Goal: Communication & Community: Answer question/provide support

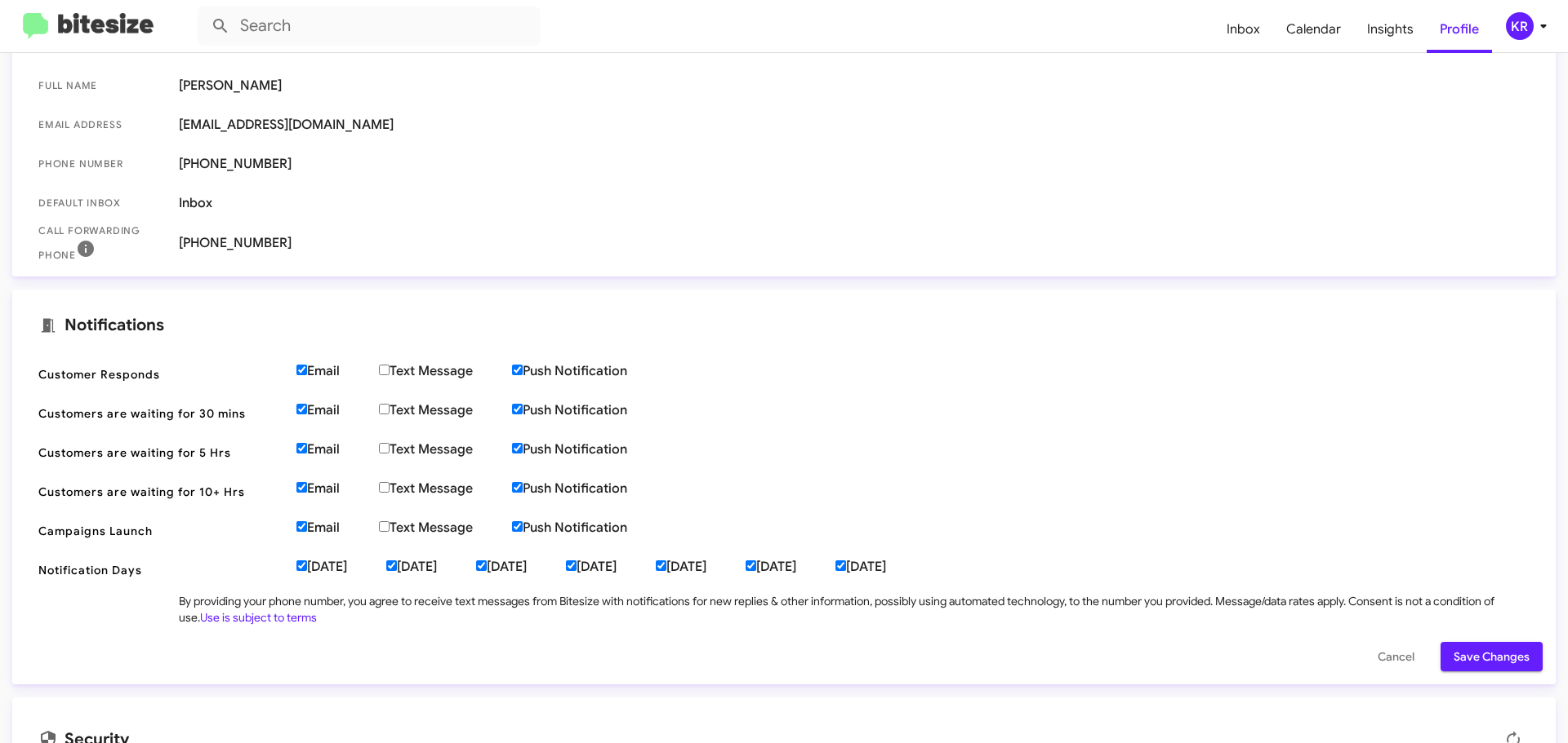
scroll to position [382, 0]
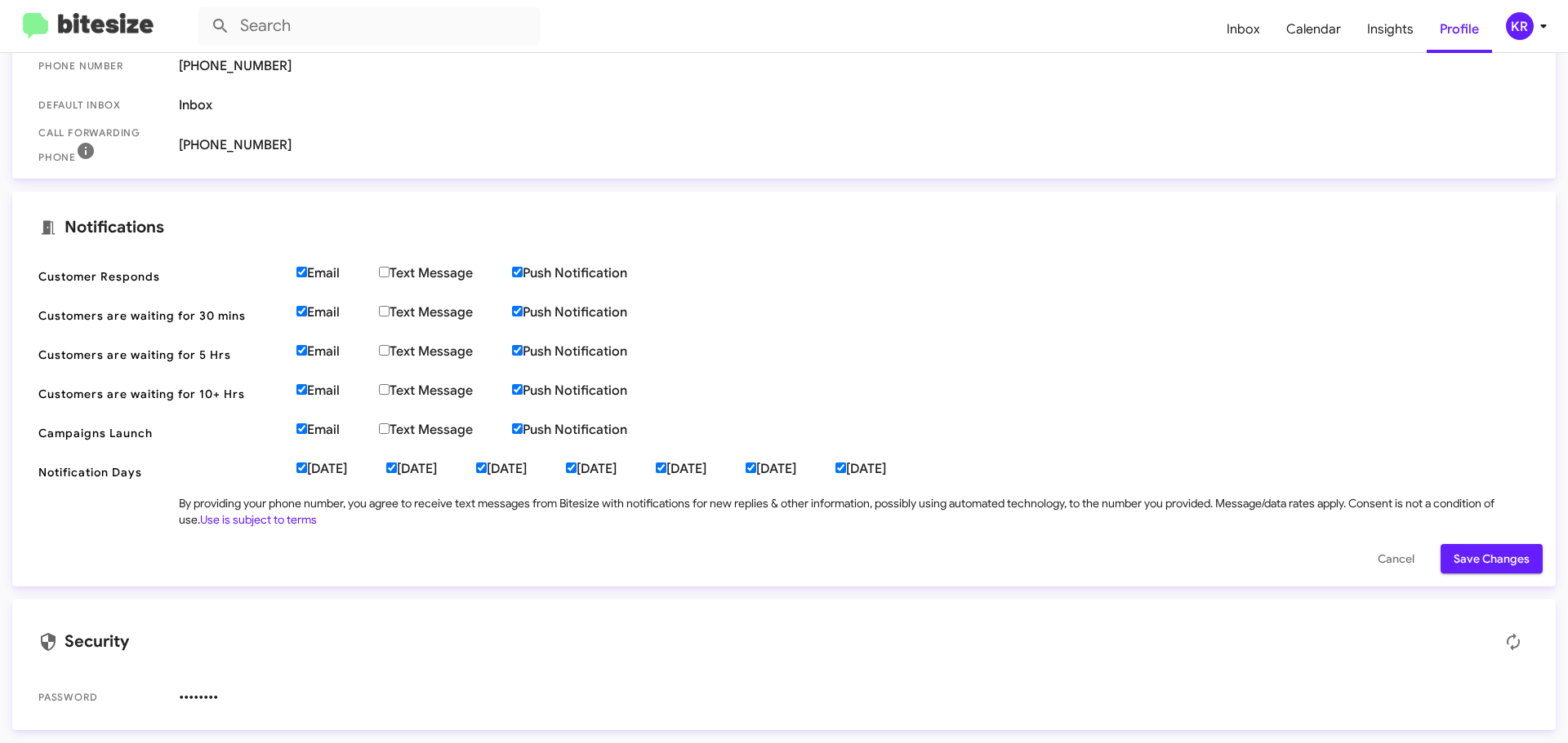
click at [397, 470] on input "[DATE]" at bounding box center [391, 468] width 10 height 10
checkbox input "false"
click at [303, 272] on input "Email" at bounding box center [302, 272] width 10 height 10
checkbox input "false"
click at [1486, 562] on span "Save Changes" at bounding box center [1491, 559] width 76 height 30
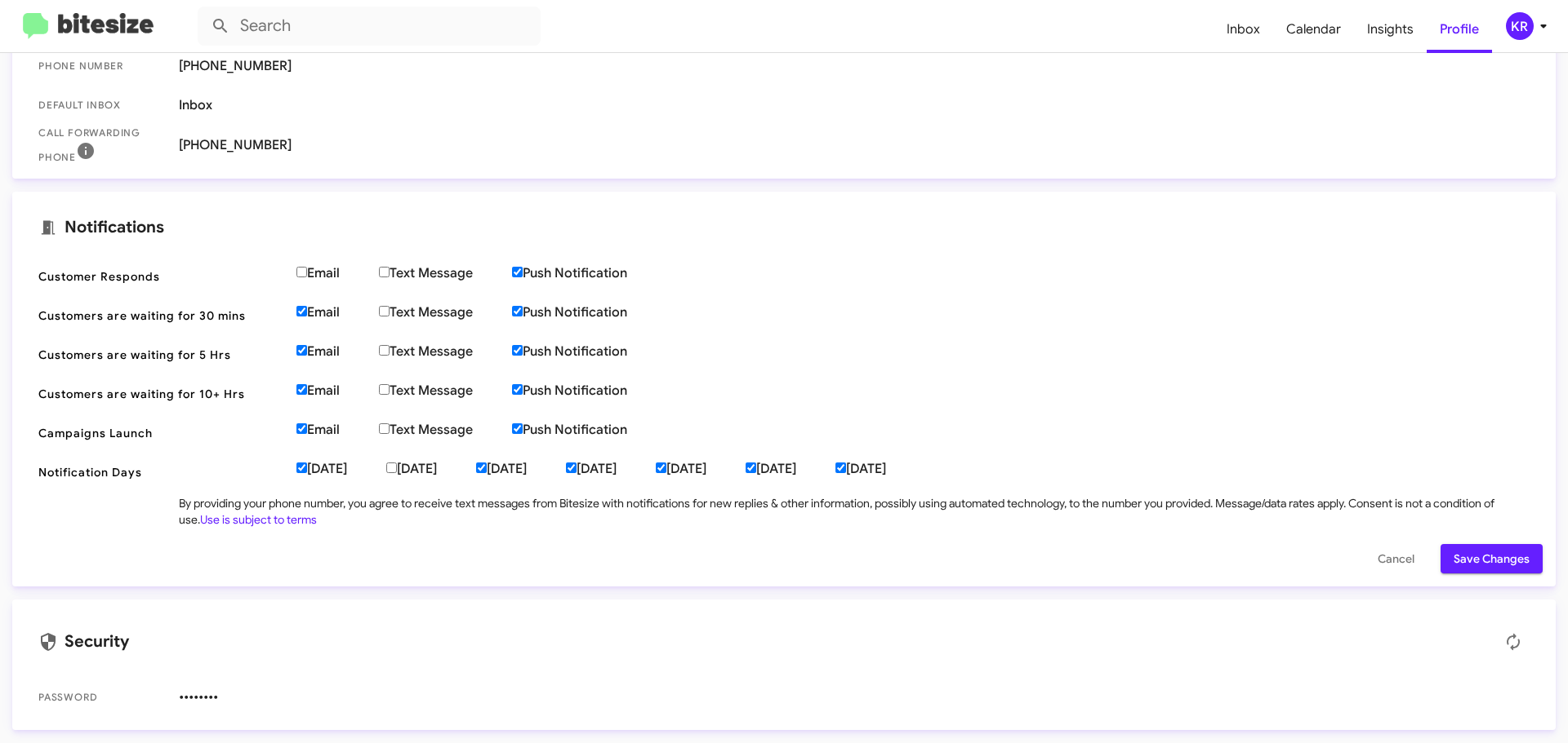
click at [65, 19] on img at bounding box center [88, 26] width 131 height 27
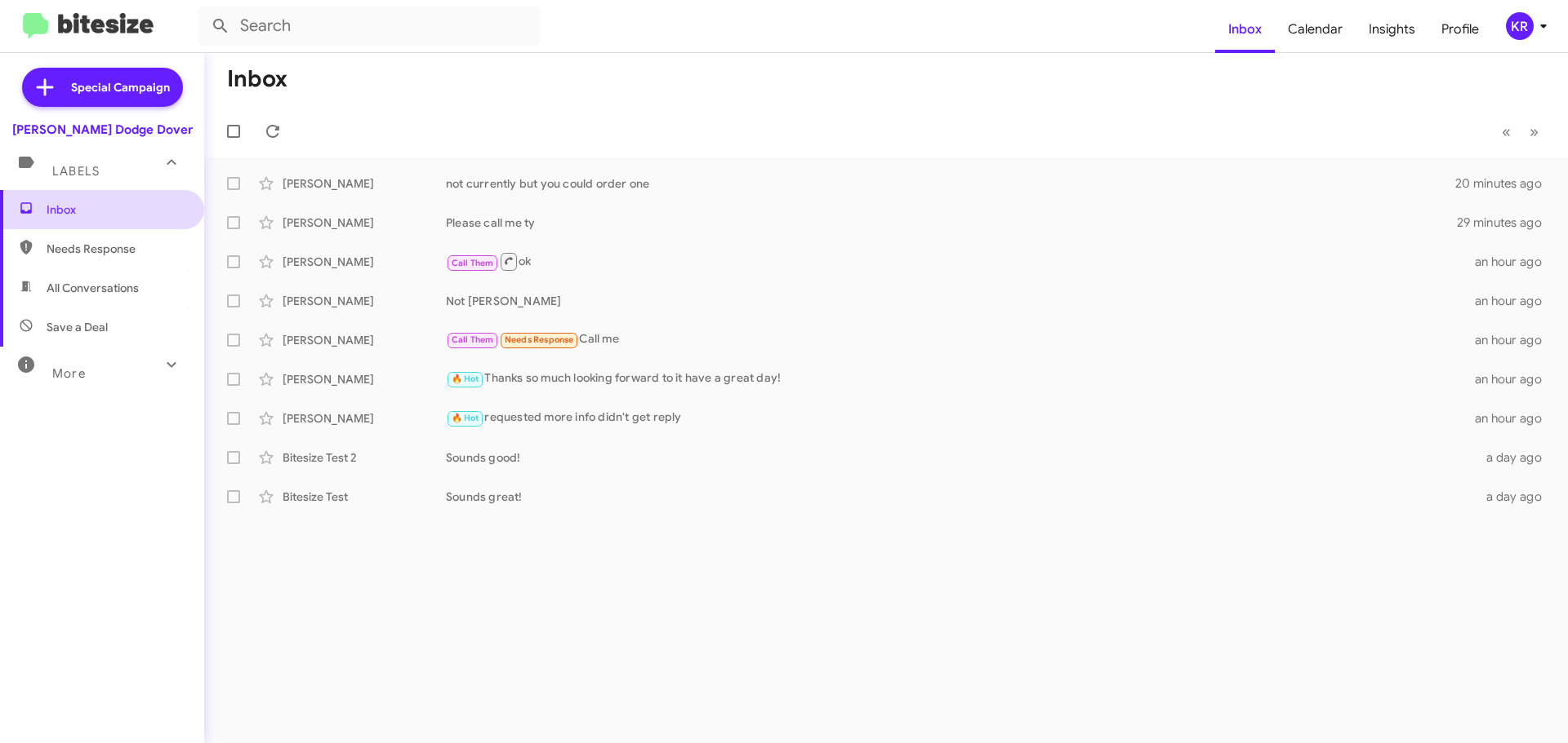
click at [54, 217] on span "Inbox" at bounding box center [115, 209] width 139 height 17
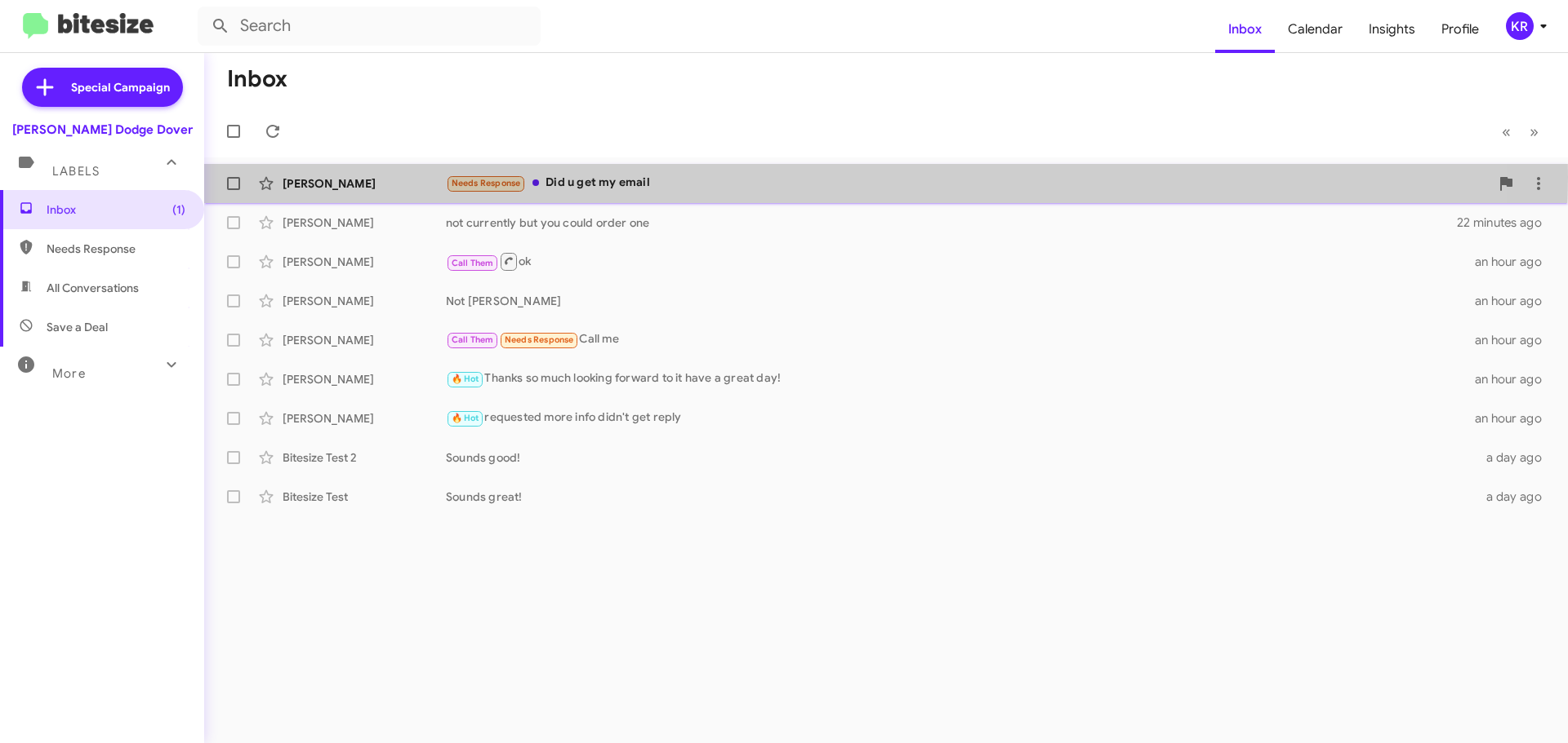
click at [707, 177] on div "Needs Response Did u get my email" at bounding box center [967, 184] width 1043 height 19
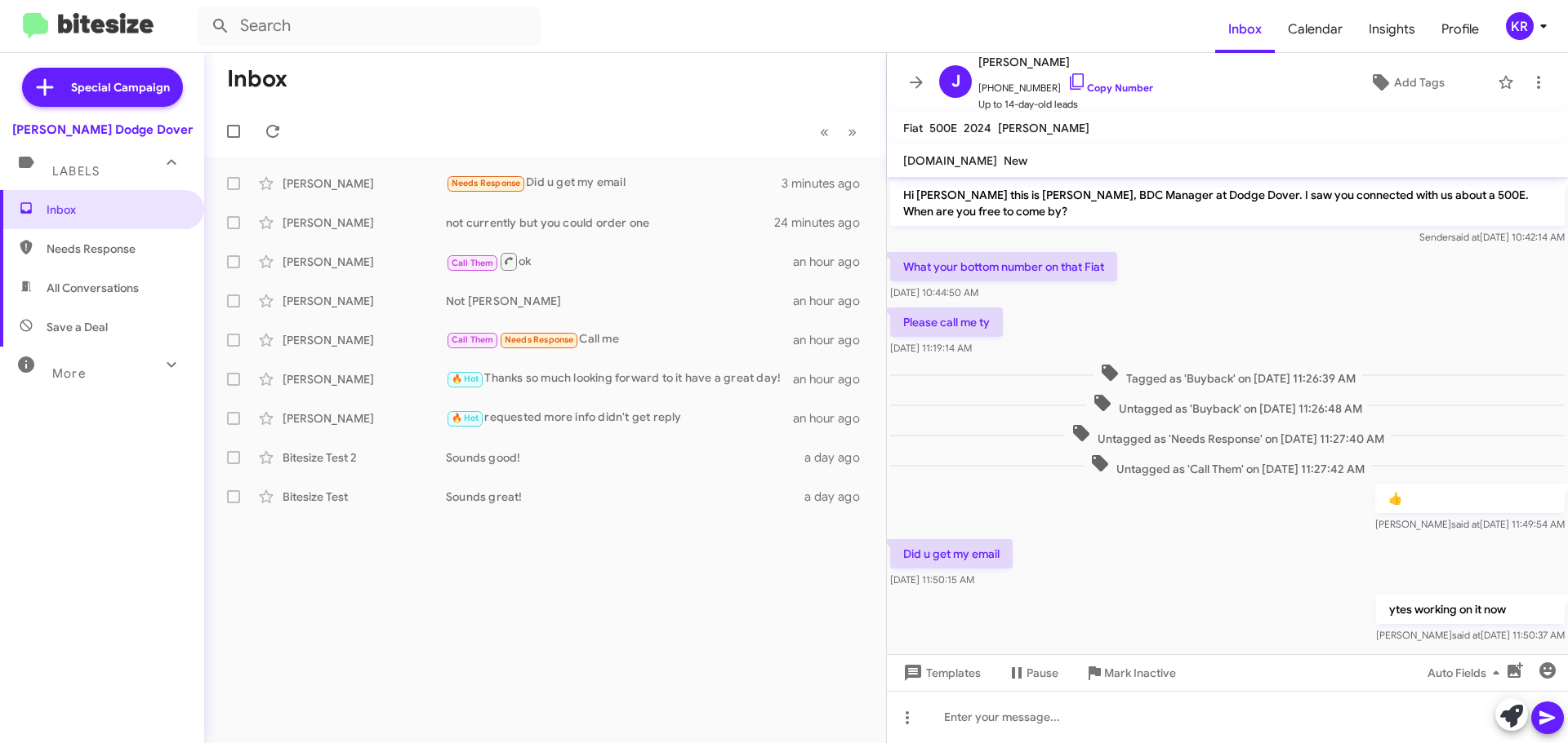
click at [471, 646] on div "Inbox « Previous » Next [PERSON_NAME] Needs Response Did u get my email 3 minut…" at bounding box center [545, 398] width 682 height 691
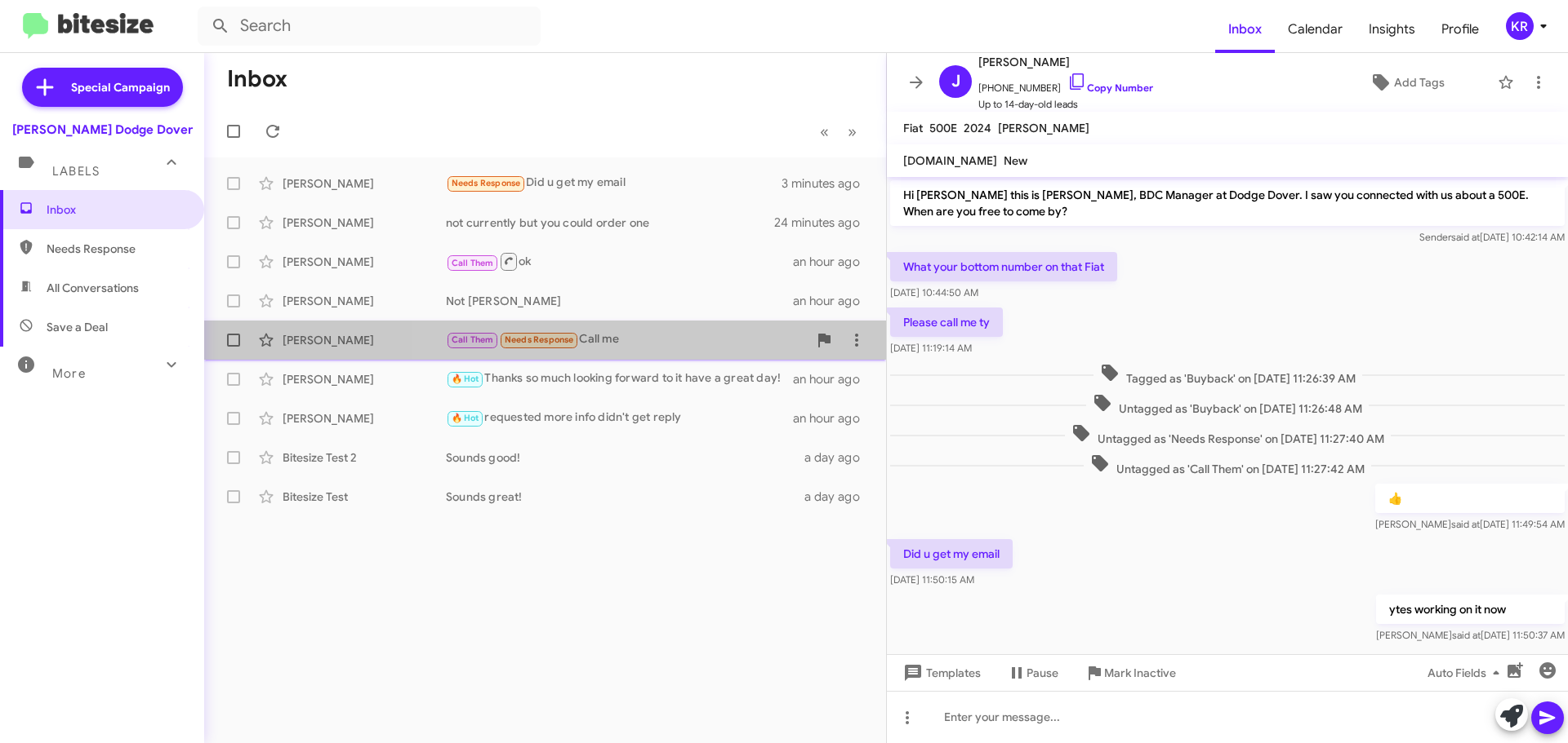
click at [691, 346] on div "Call Them Needs Response Call me" at bounding box center [627, 340] width 362 height 19
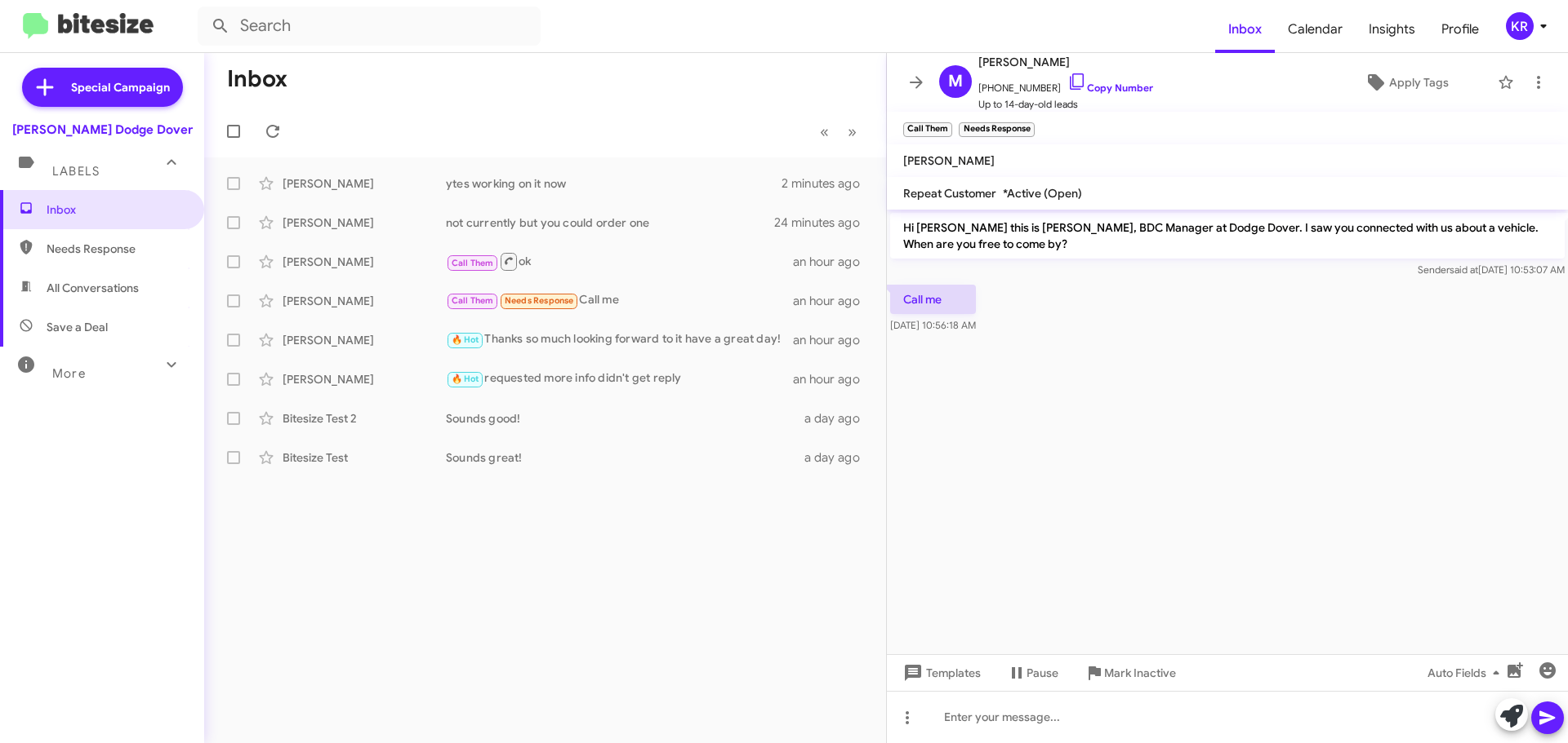
click at [84, 280] on span "All Conversations" at bounding box center [92, 287] width 92 height 17
type input "in:all-conversations"
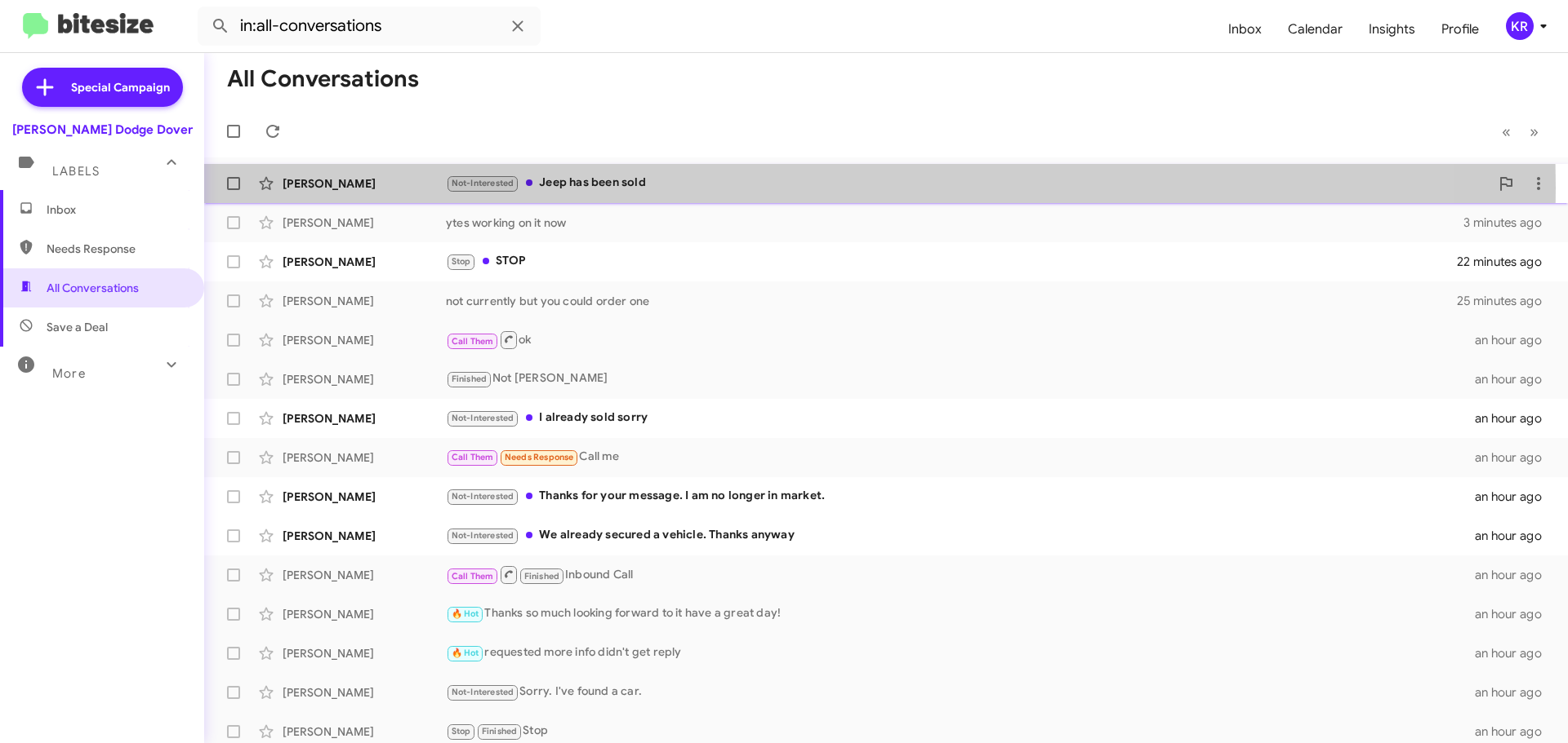
click at [675, 187] on div "Not-Interested Jeep has been sold" at bounding box center [967, 184] width 1043 height 19
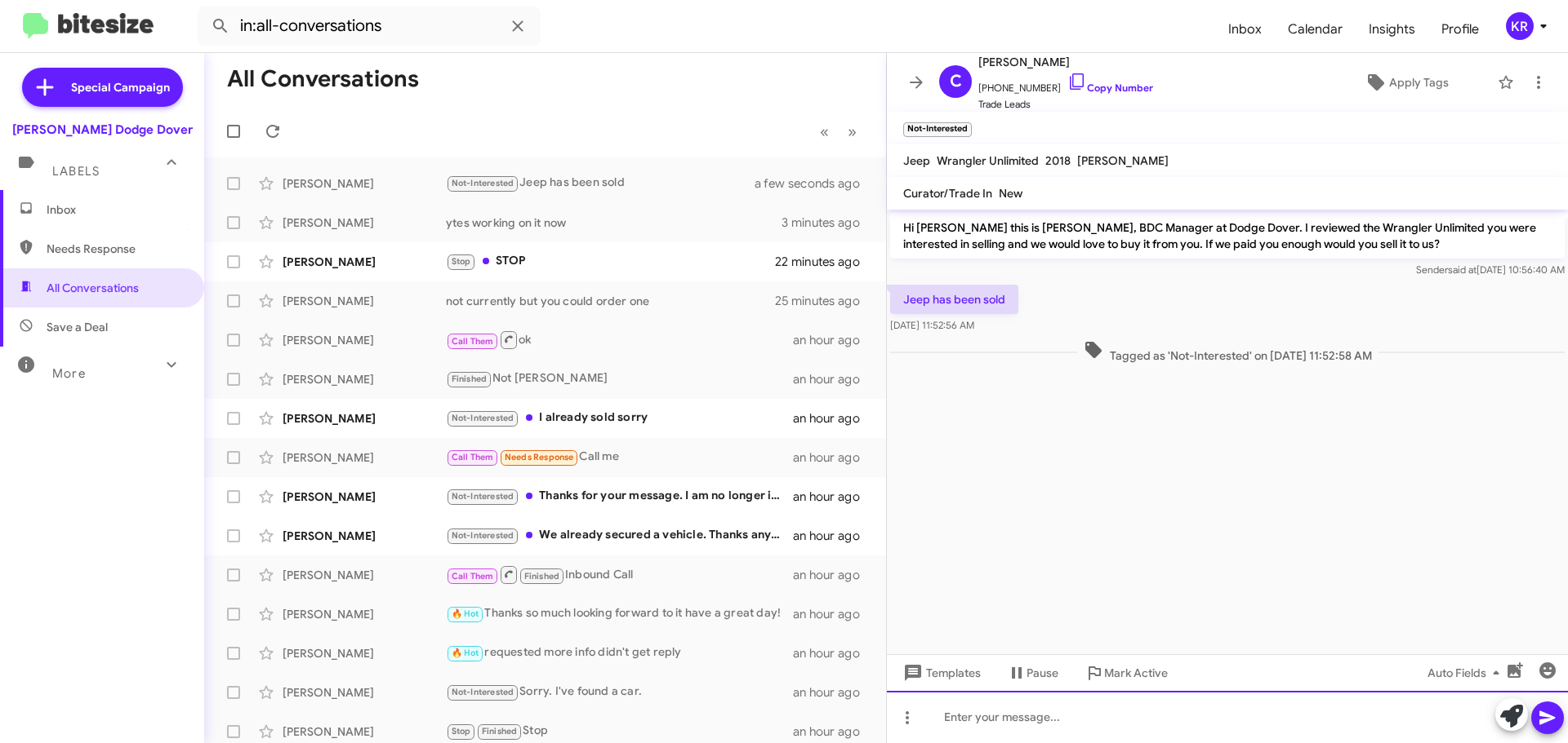
click at [1033, 718] on div at bounding box center [1226, 717] width 681 height 52
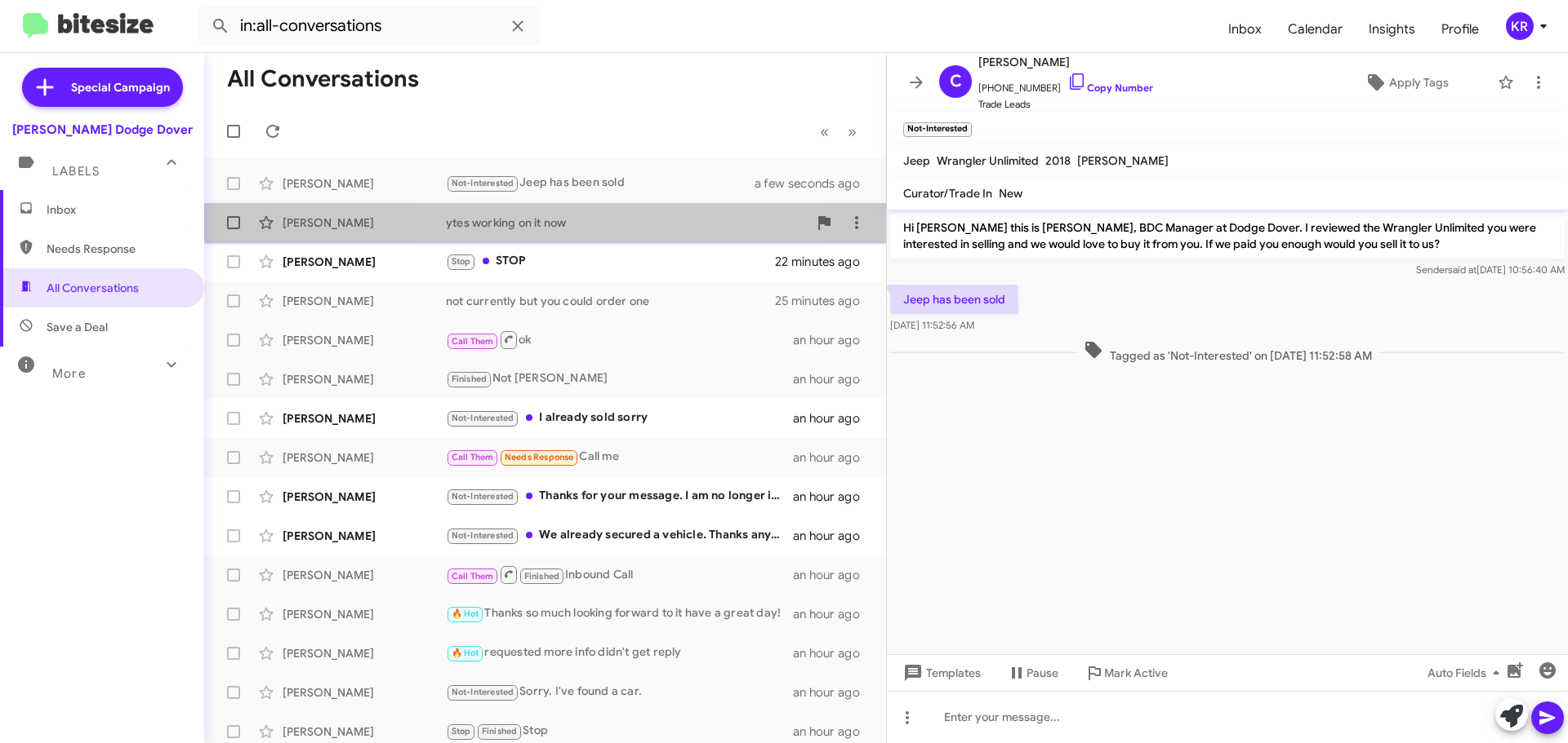
click at [568, 226] on div "ytes working on it now" at bounding box center [627, 222] width 362 height 17
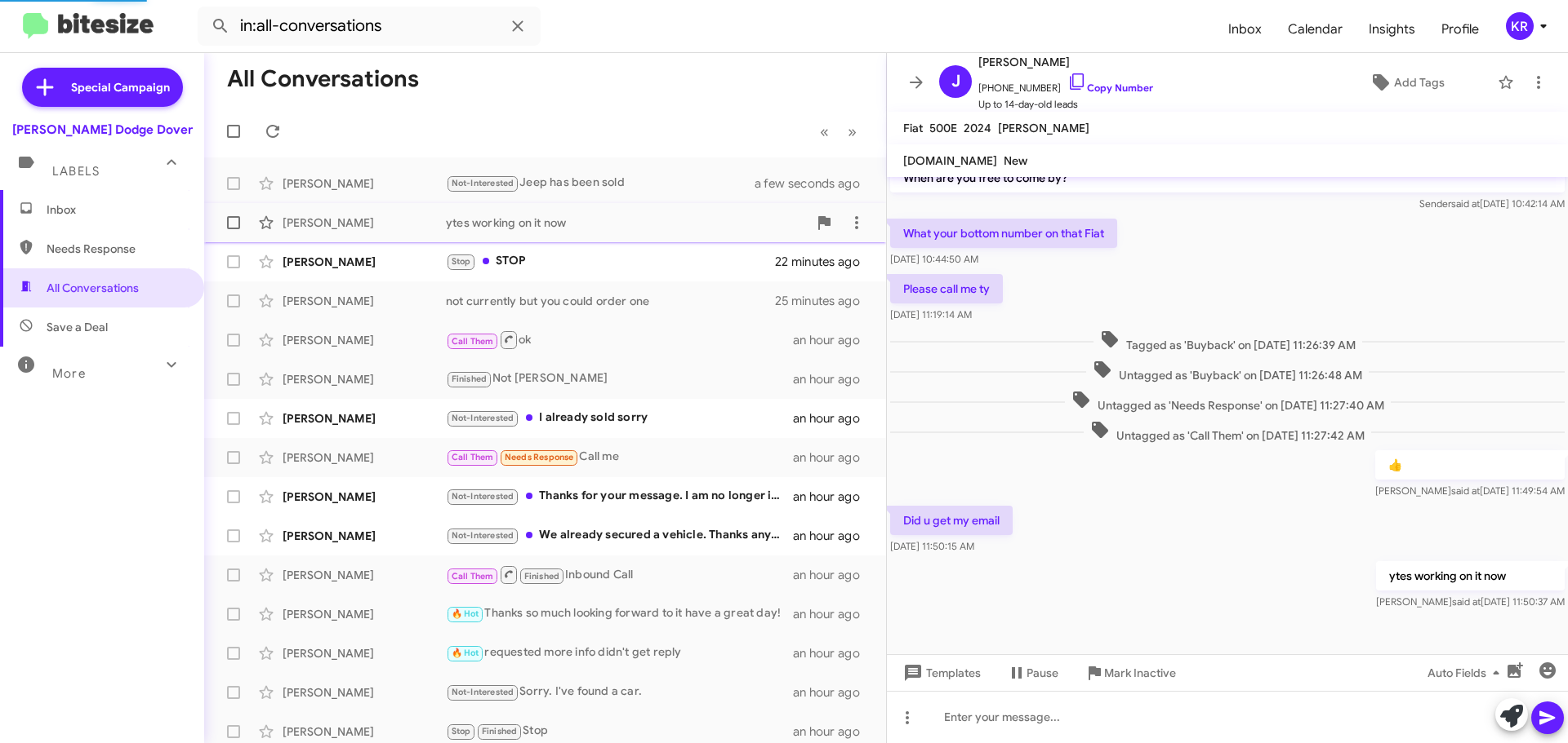
scroll to position [33, 0]
click at [572, 265] on div "Stop STOP" at bounding box center [627, 261] width 362 height 19
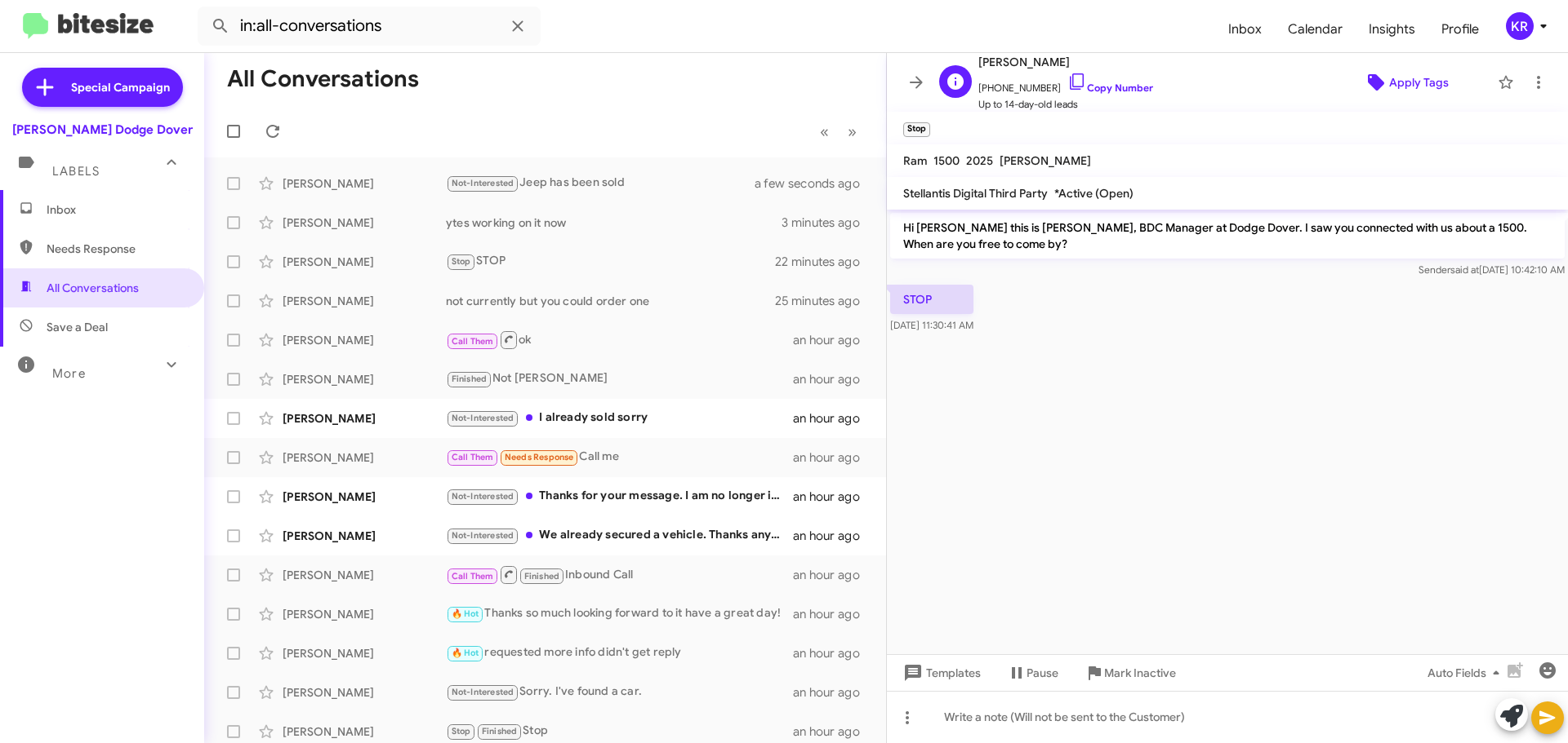
click at [1408, 84] on span "Apply Tags" at bounding box center [1419, 83] width 59 height 30
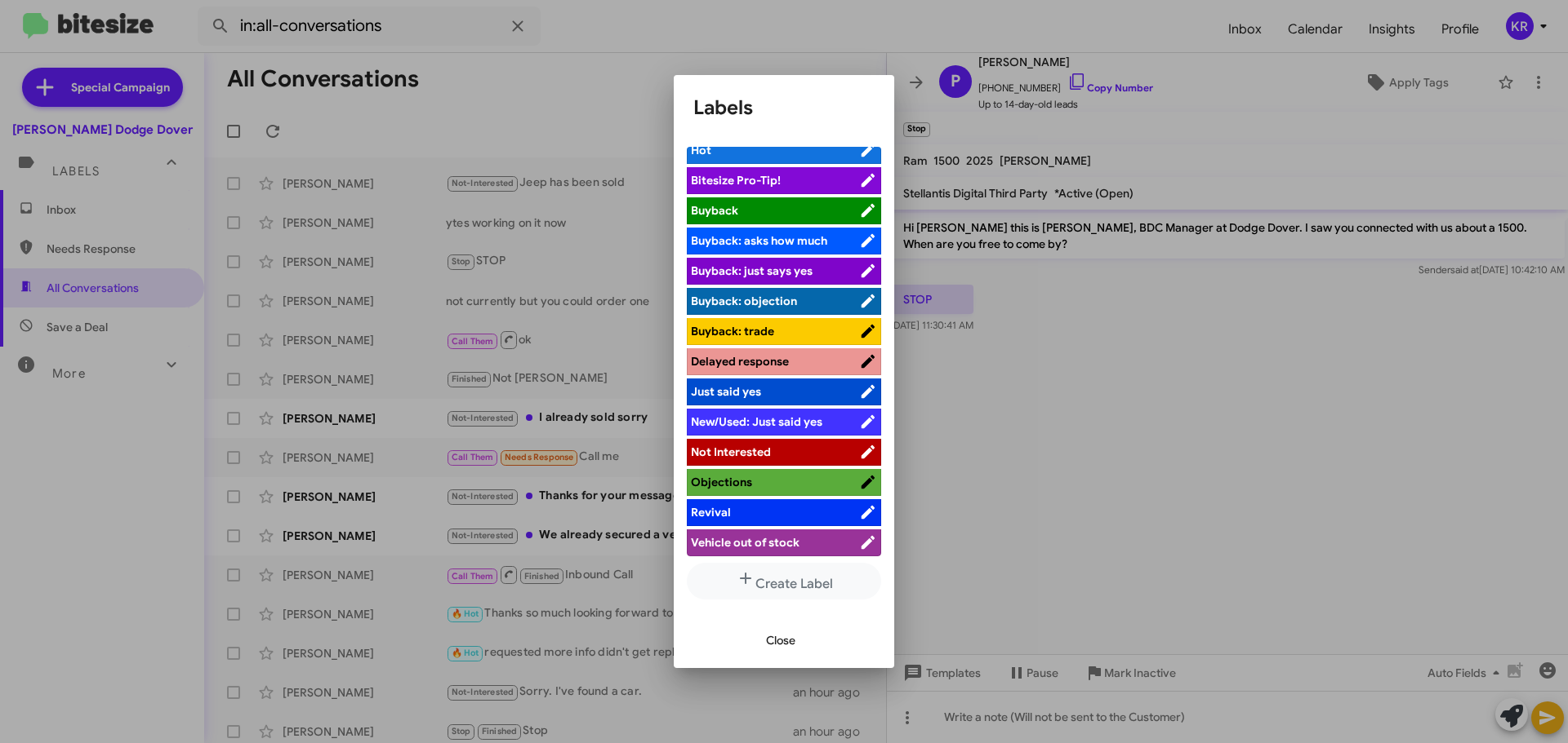
scroll to position [14, 0]
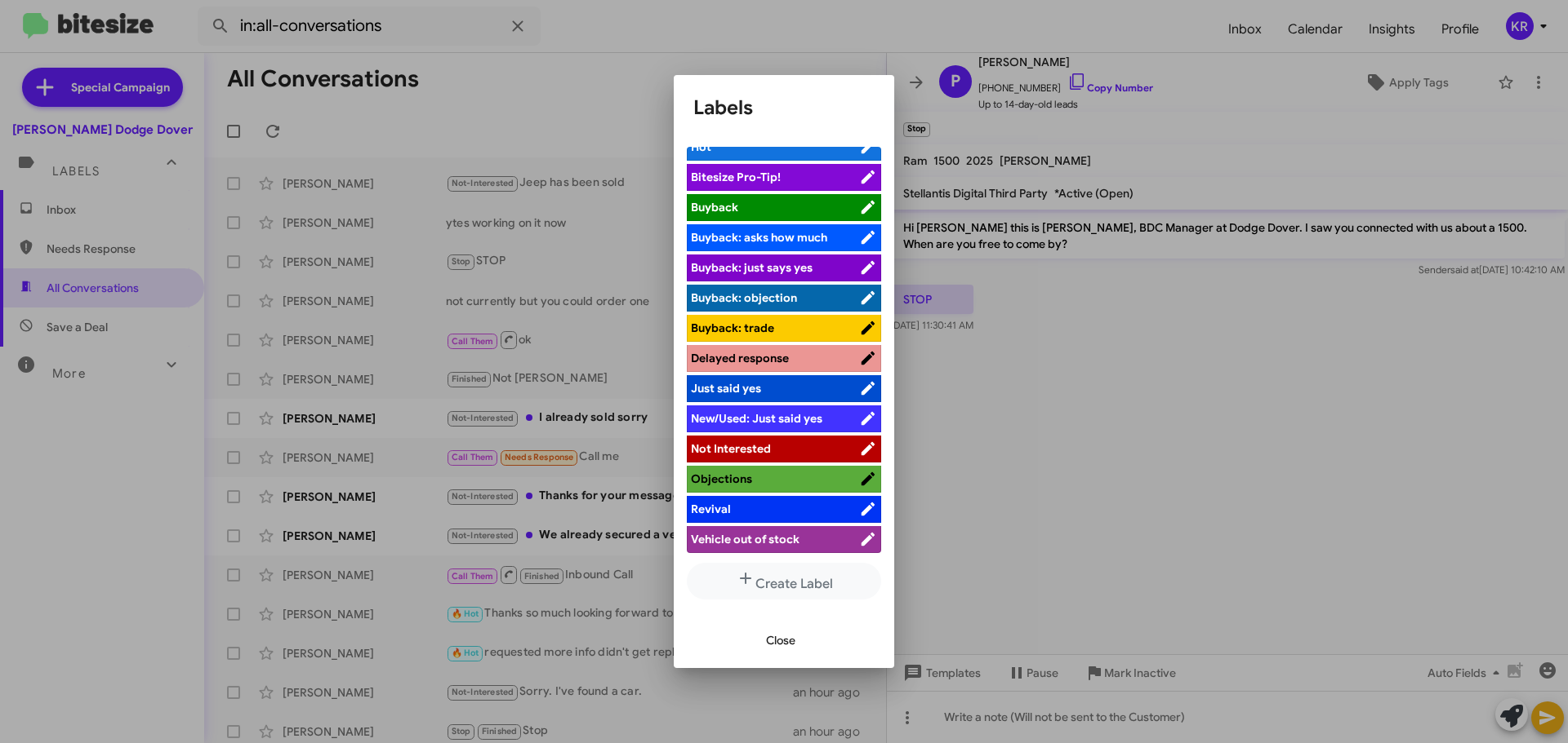
click at [744, 453] on span "Not Interested" at bounding box center [731, 449] width 80 height 15
click at [782, 636] on span "Close" at bounding box center [781, 641] width 30 height 30
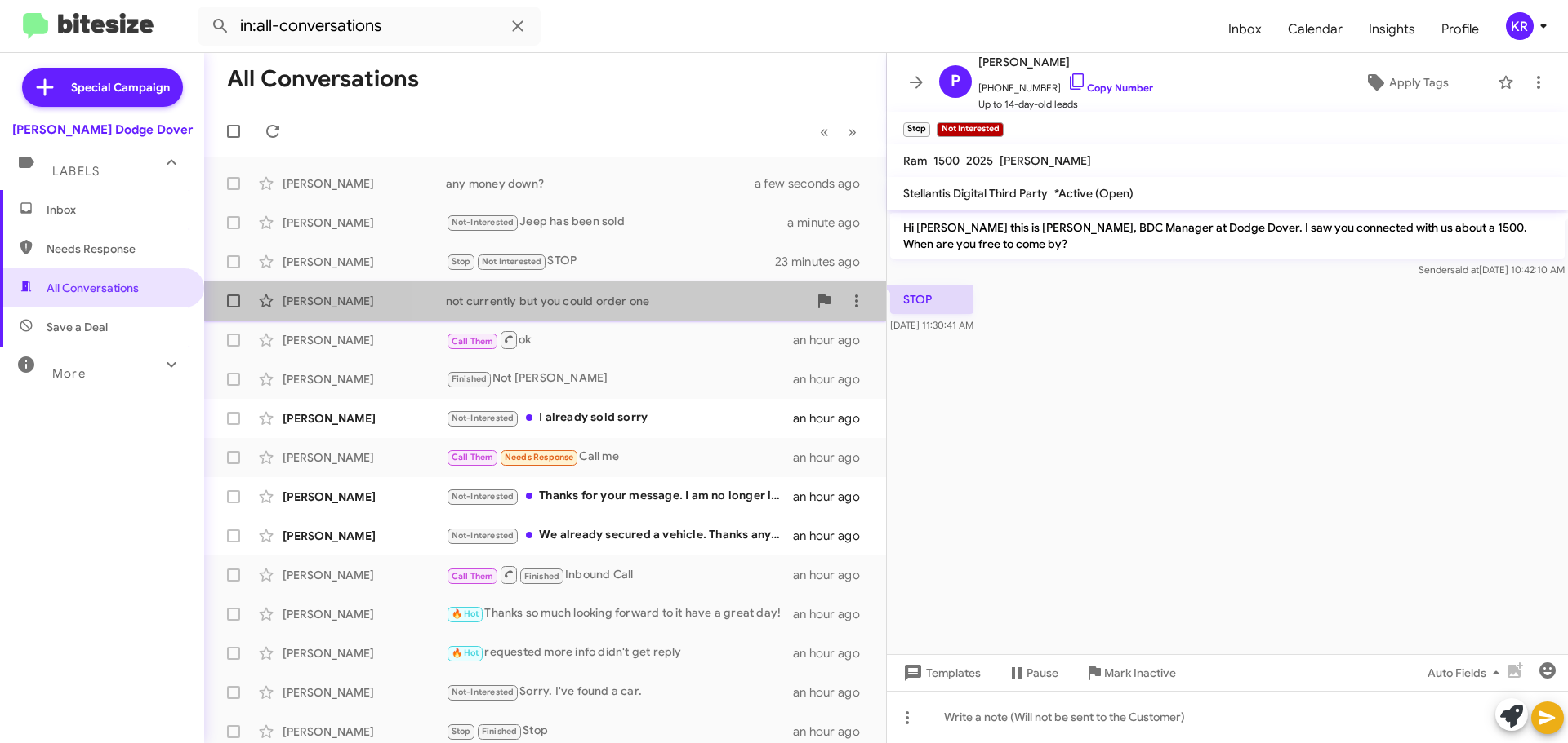
click at [685, 307] on div "not currently but you could order one" at bounding box center [627, 301] width 362 height 17
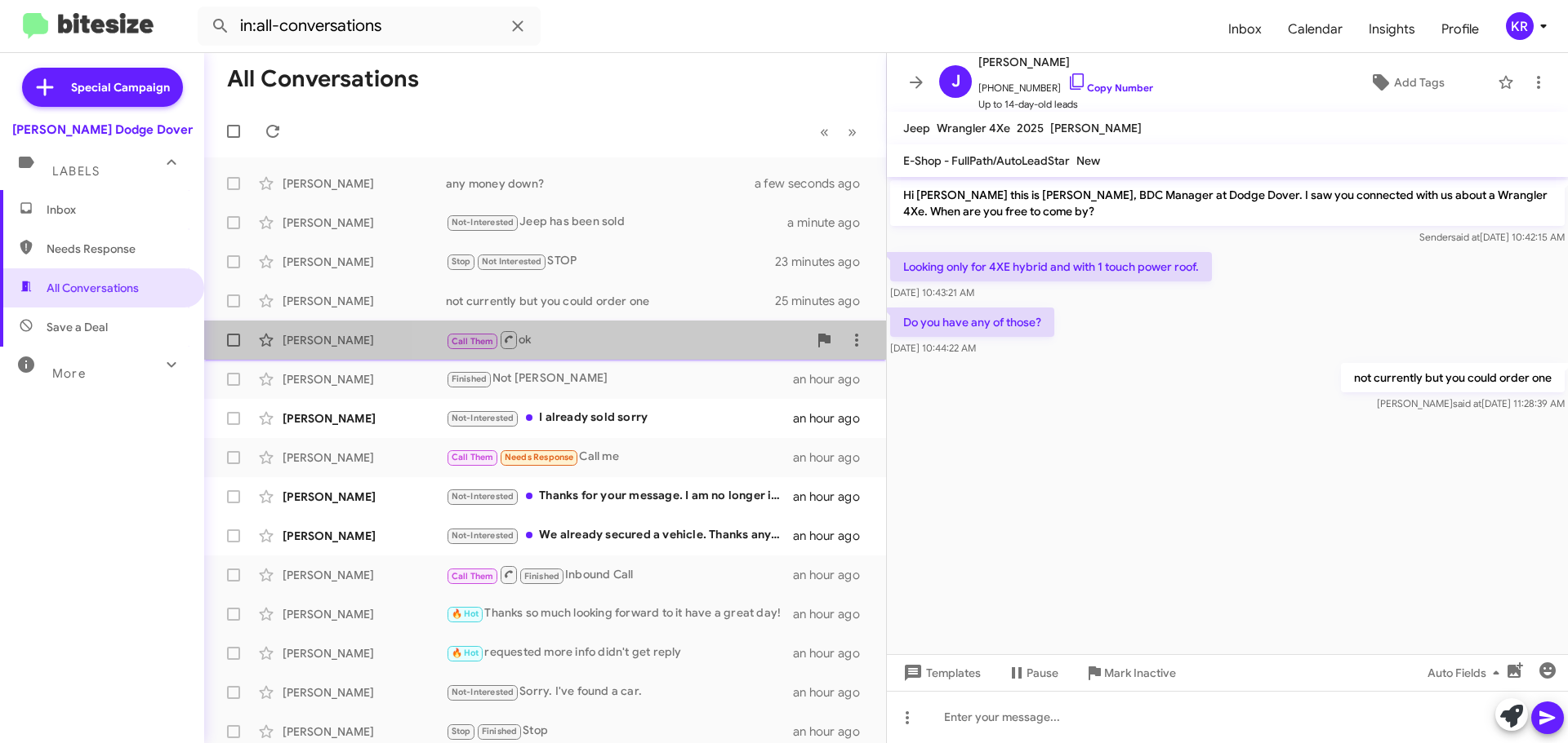
click at [682, 342] on div "Call Them ok" at bounding box center [627, 339] width 362 height 20
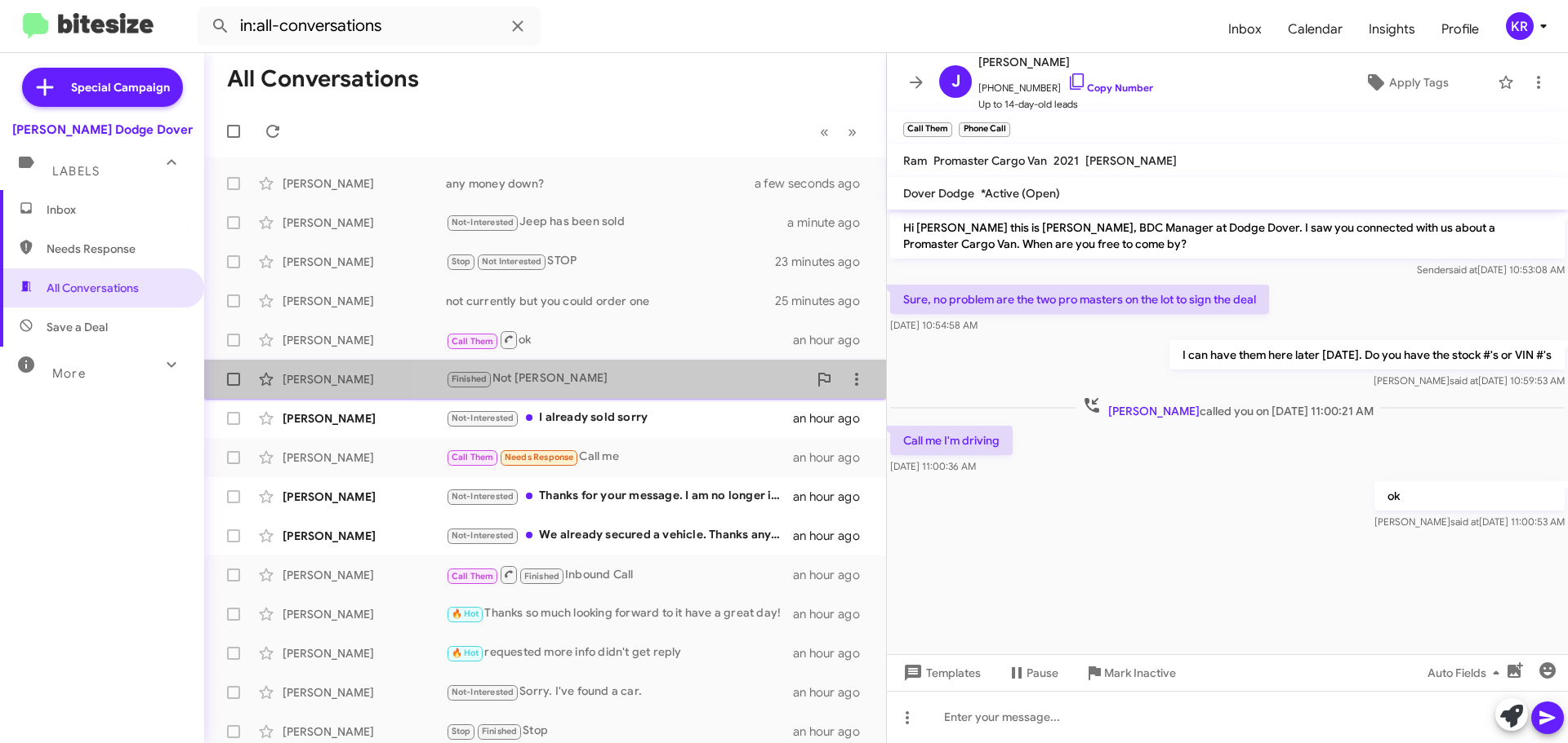
click at [656, 376] on div "Finished Not [PERSON_NAME]" at bounding box center [627, 379] width 362 height 19
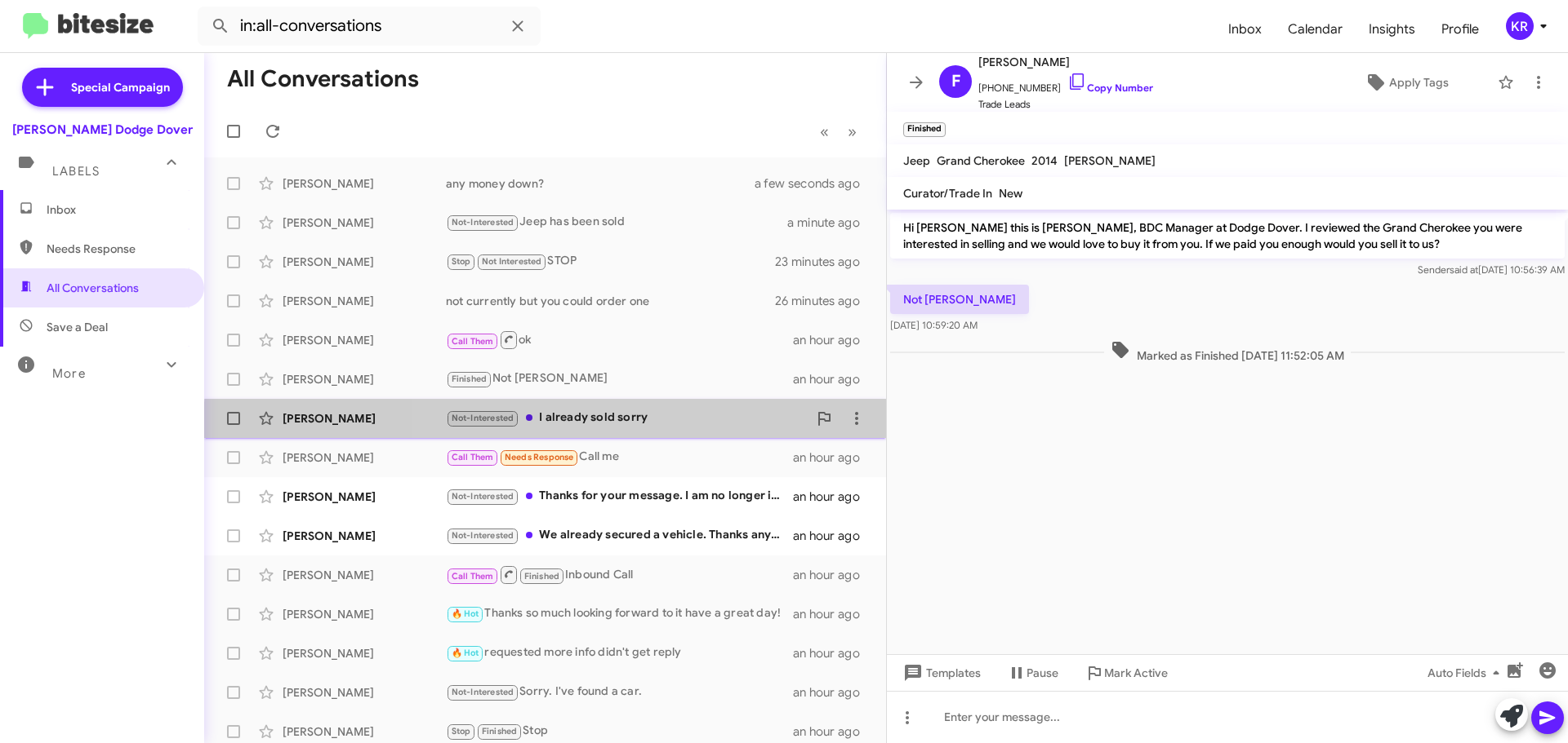
click at [671, 429] on div "[PERSON_NAME] Not-Interested I already sold sorry an hour ago" at bounding box center [545, 418] width 655 height 32
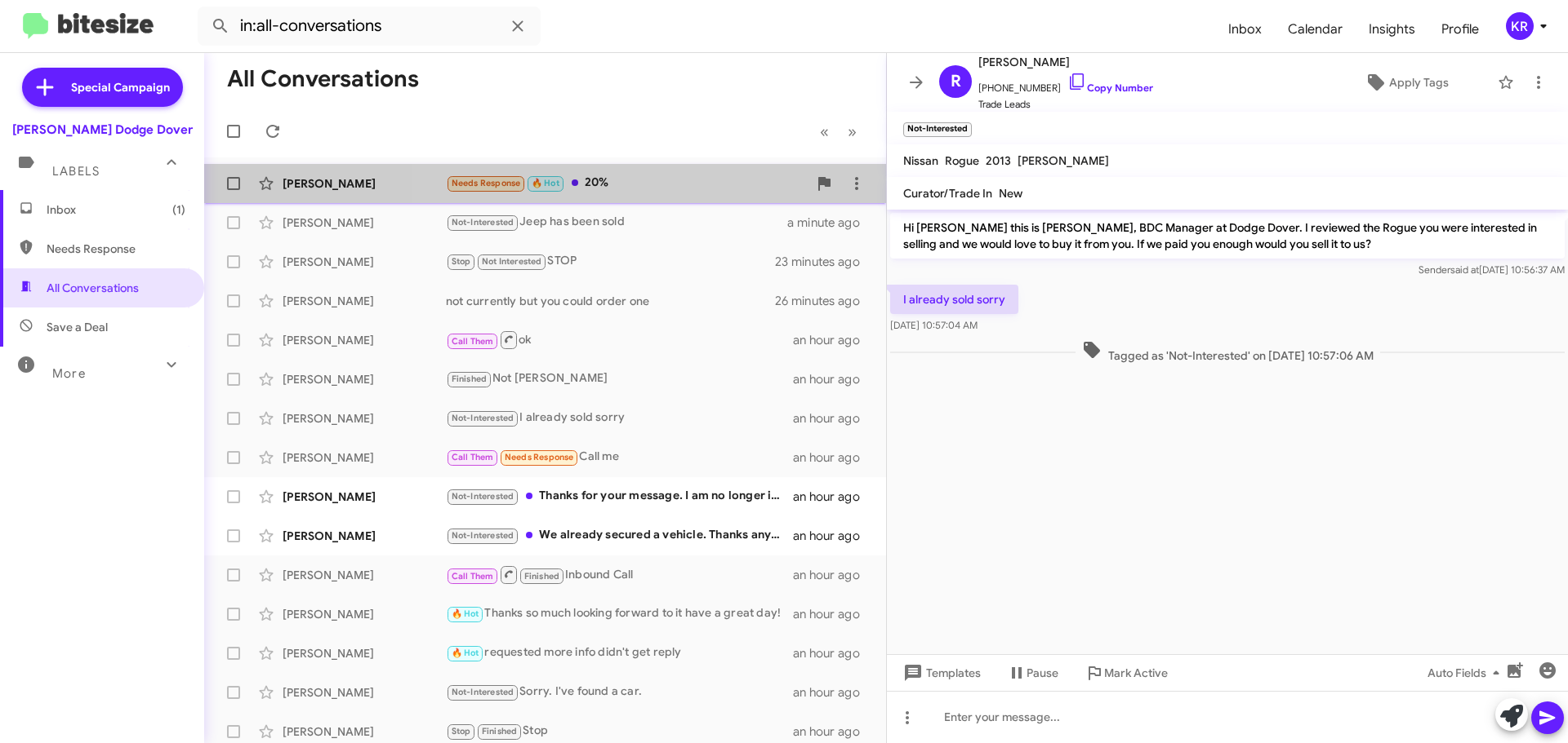
click at [660, 187] on div "Needs Response 🔥 Hot 20%" at bounding box center [627, 184] width 362 height 19
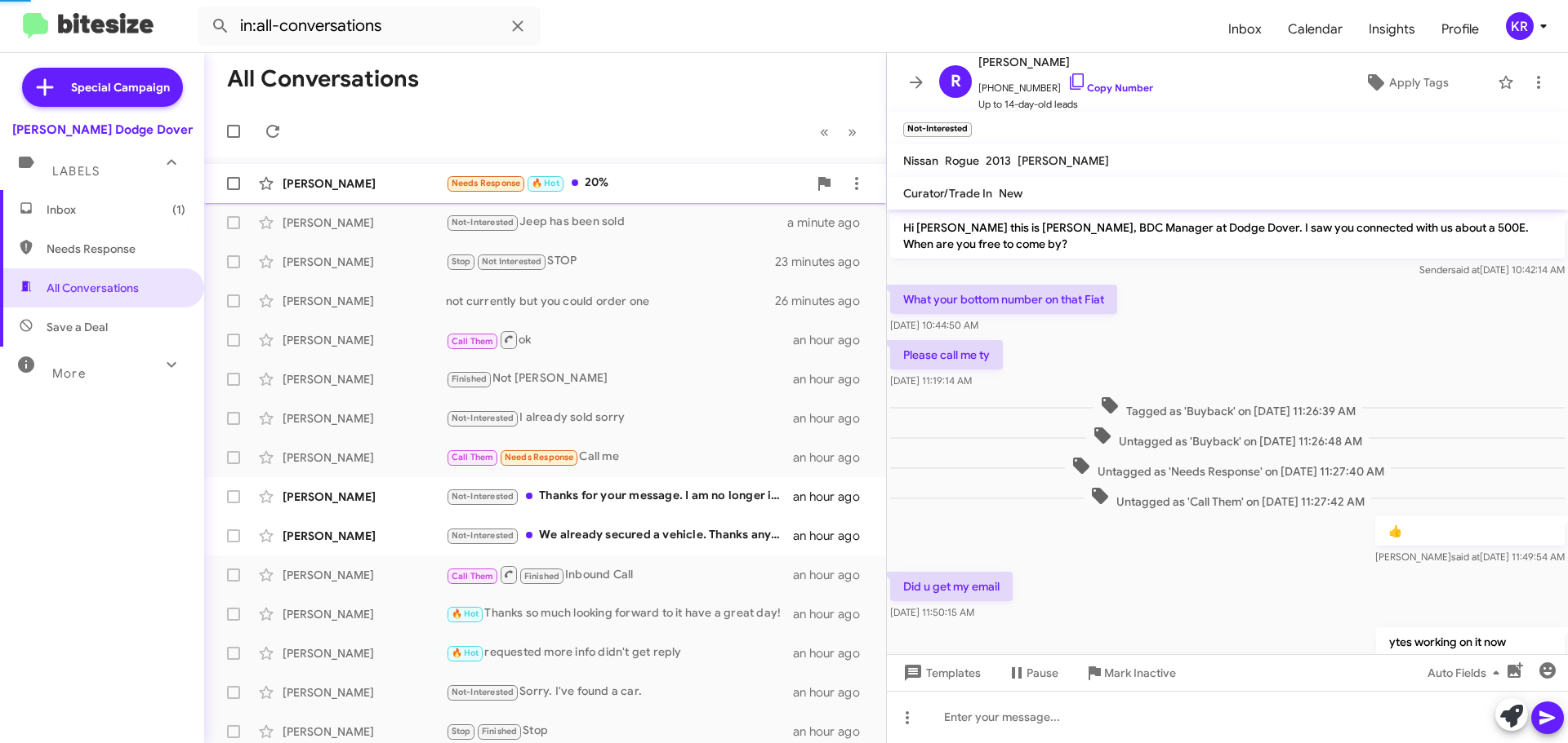
scroll to position [186, 0]
